Goal: Information Seeking & Learning: Learn about a topic

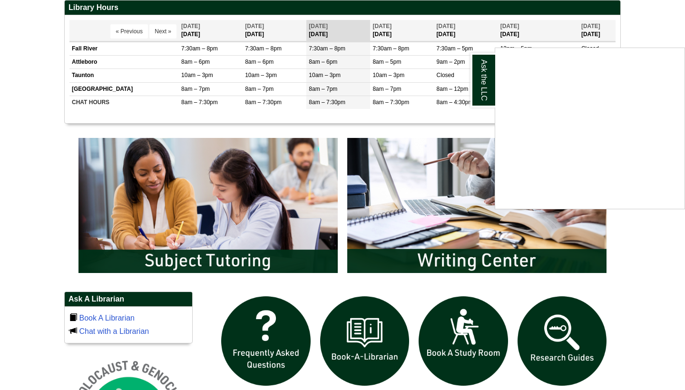
scroll to position [399, 0]
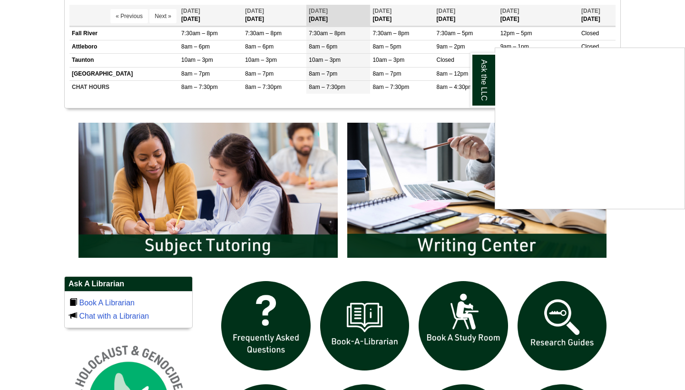
click at [420, 206] on div "Ask the LLC" at bounding box center [342, 195] width 685 height 390
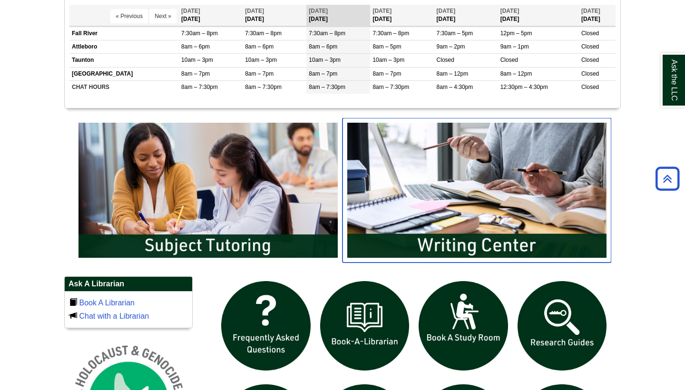
click at [429, 237] on img "slideshow" at bounding box center [477, 190] width 269 height 145
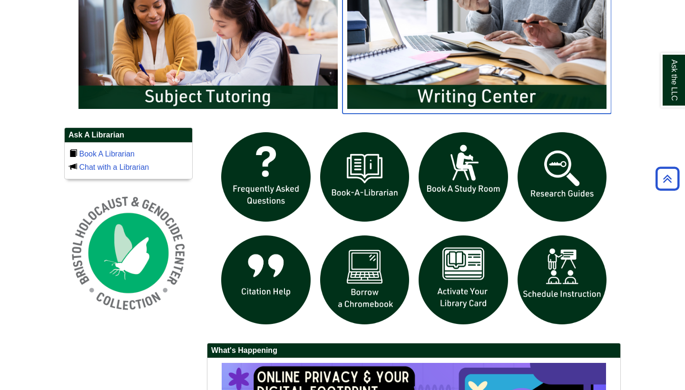
scroll to position [548, 0]
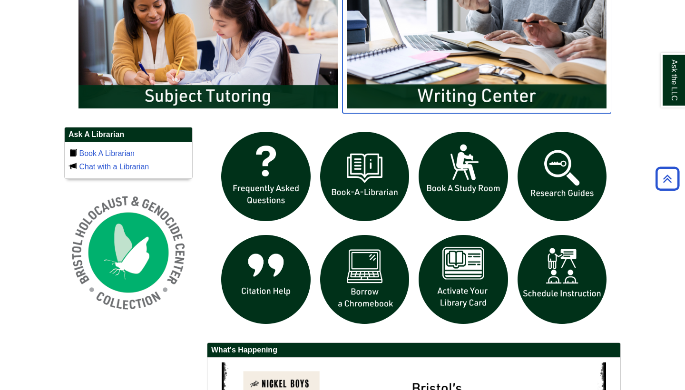
click at [420, 56] on img "slideshow" at bounding box center [477, 41] width 269 height 145
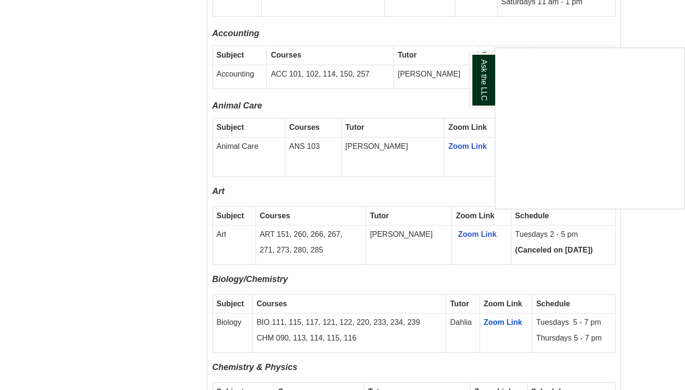
scroll to position [826, 0]
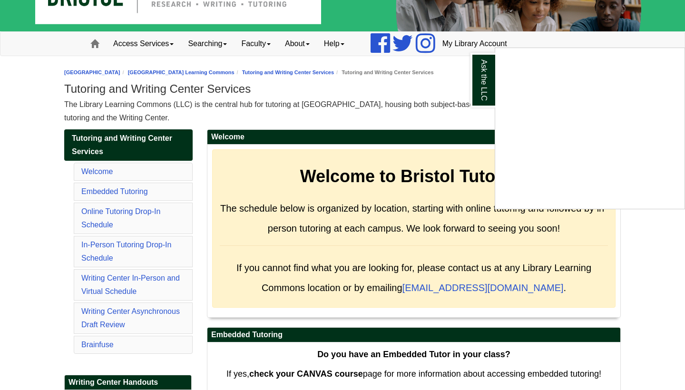
scroll to position [44, 0]
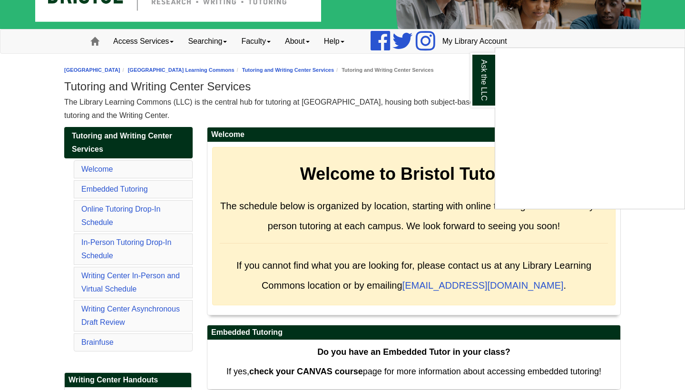
click at [56, 212] on div "Ask the LLC" at bounding box center [342, 195] width 685 height 390
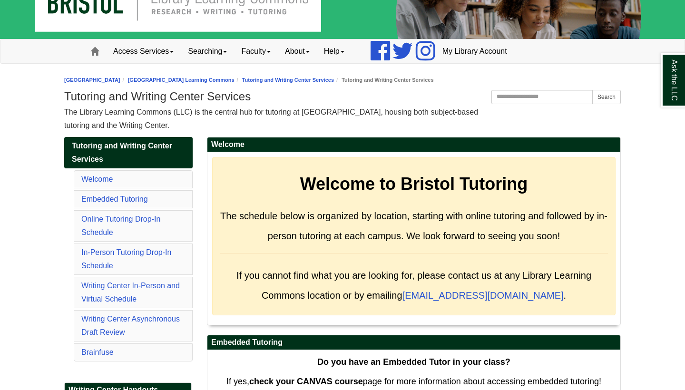
scroll to position [34, 0]
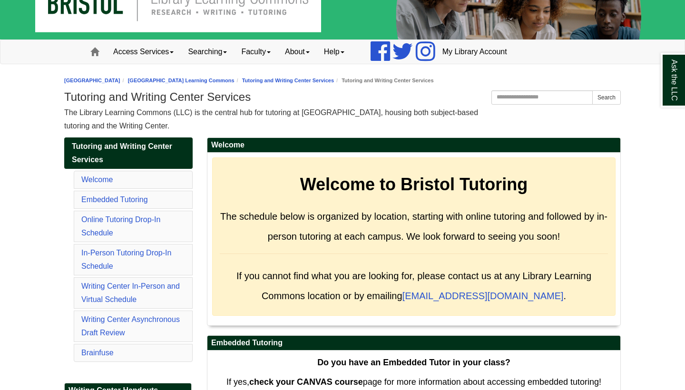
click at [393, 116] on span "The Library Learning Commons (LLC) is the central hub for tutoring at [GEOGRAPH…" at bounding box center [271, 118] width 414 height 21
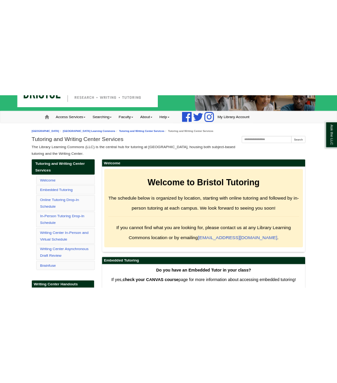
scroll to position [40, 0]
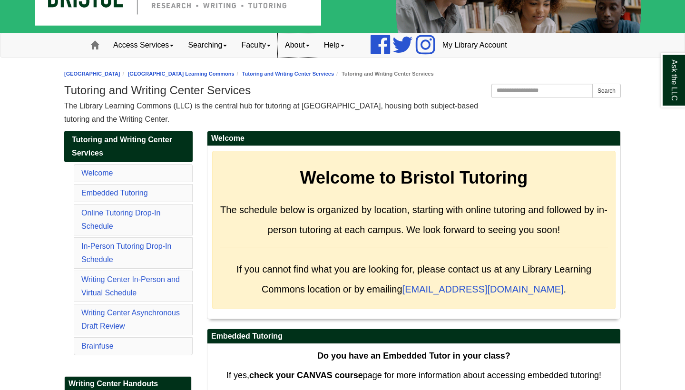
click at [317, 47] on link "About" at bounding box center [297, 45] width 39 height 24
click at [226, 49] on link "Searching" at bounding box center [207, 45] width 53 height 24
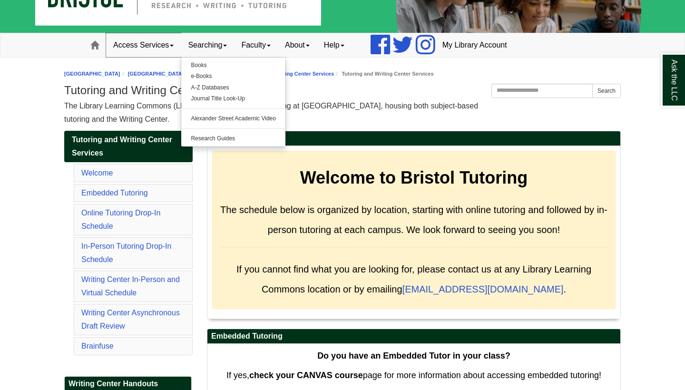
click at [173, 44] on link "Access Services" at bounding box center [143, 45] width 75 height 24
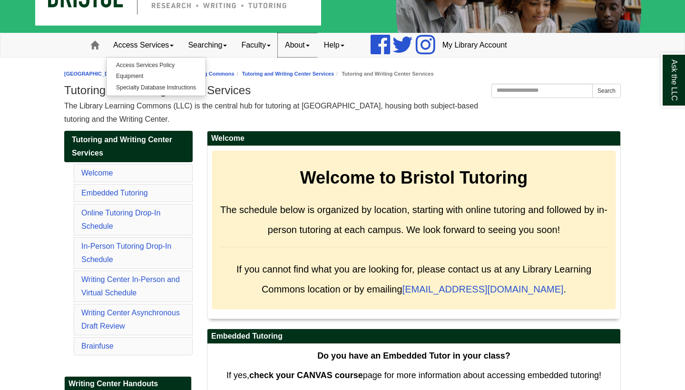
click at [308, 46] on link "About" at bounding box center [297, 45] width 39 height 24
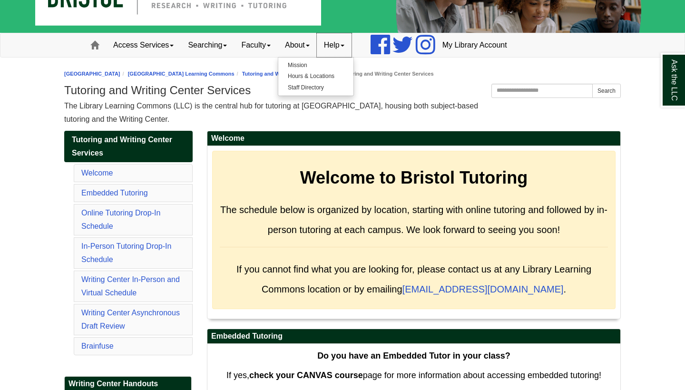
click at [342, 47] on link "Help" at bounding box center [334, 45] width 35 height 24
click at [304, 41] on link "About" at bounding box center [297, 45] width 39 height 24
click at [271, 46] on link "Faculty" at bounding box center [256, 45] width 44 height 24
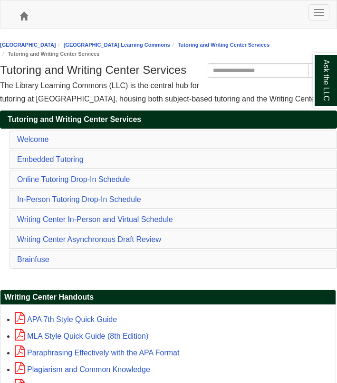
scroll to position [0, 0]
